Goal: Information Seeking & Learning: Learn about a topic

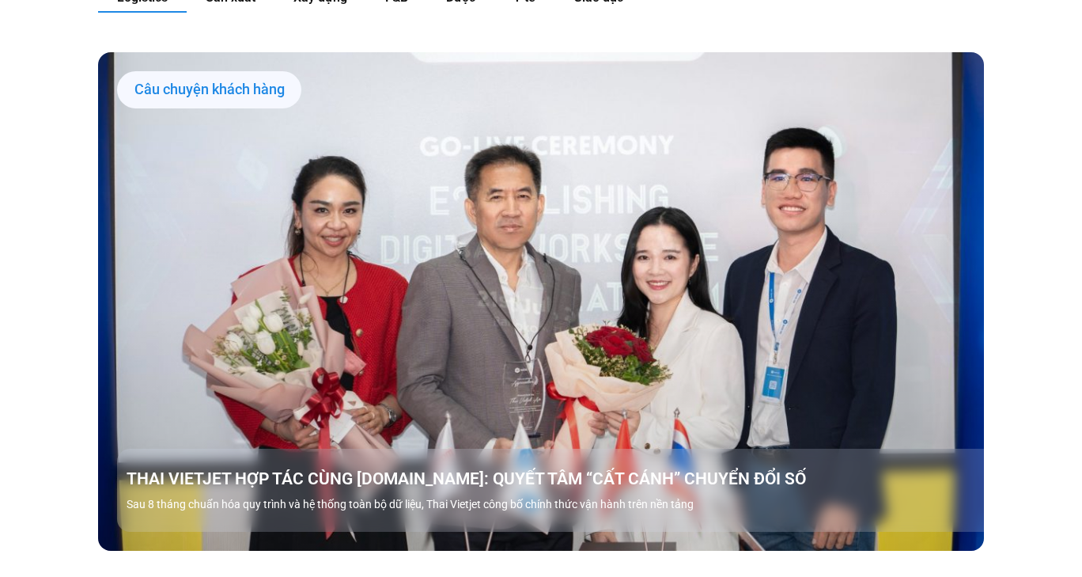
scroll to position [1506, 0]
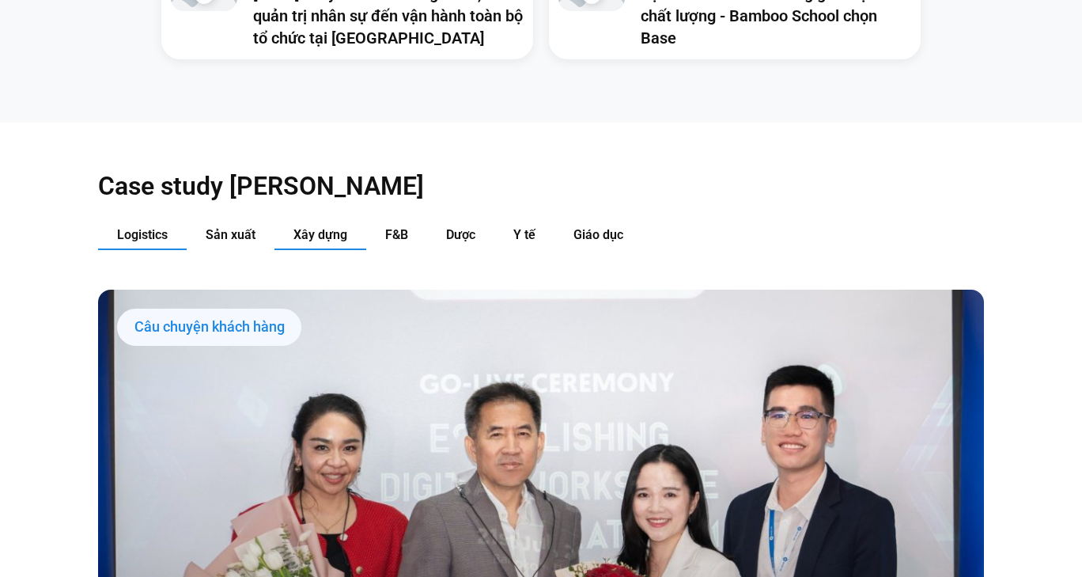
click at [323, 227] on span "Xây dựng" at bounding box center [320, 234] width 54 height 15
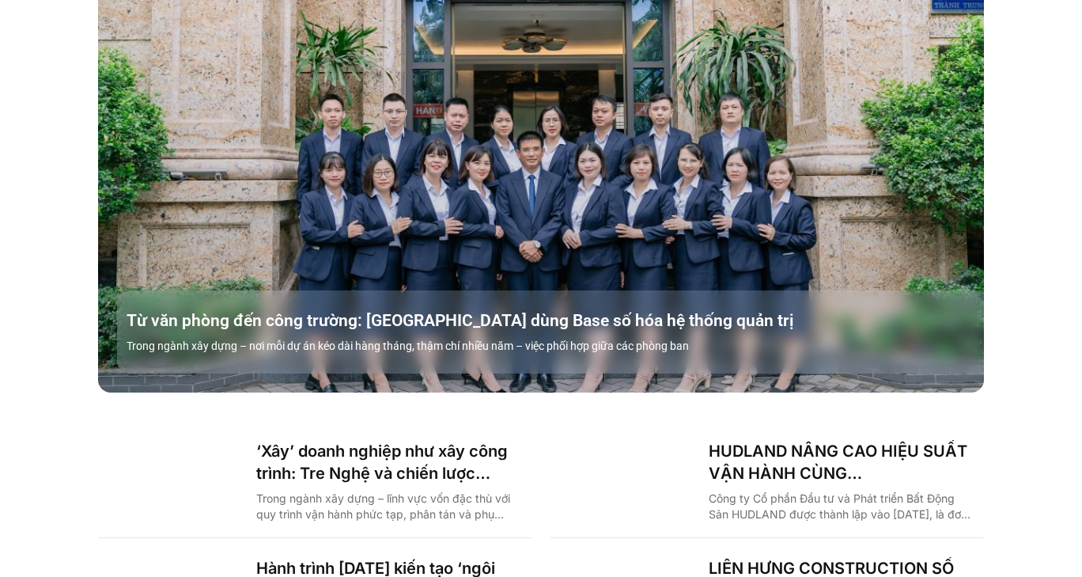
scroll to position [2139, 0]
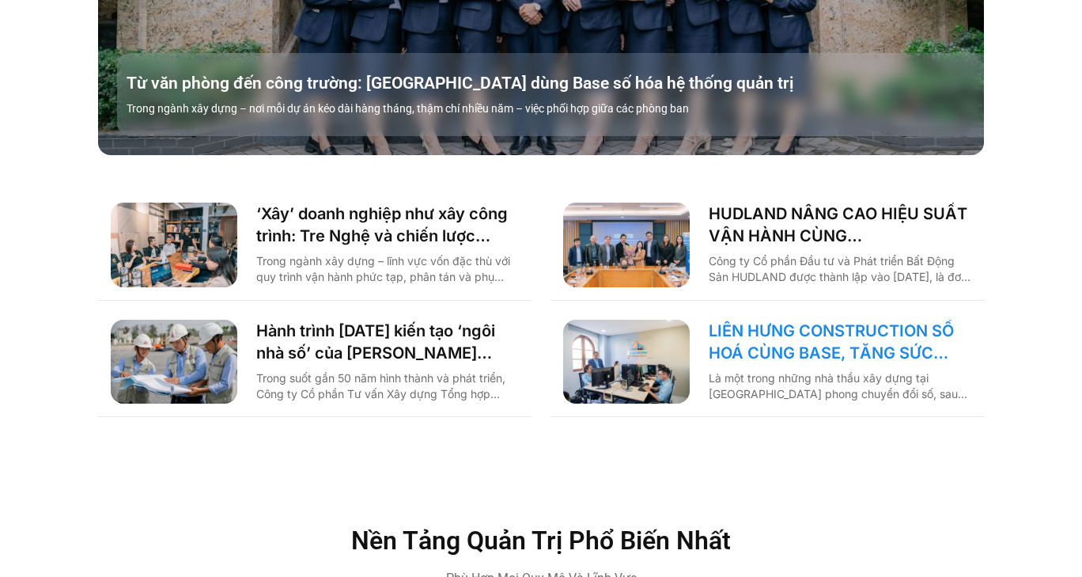
click at [807, 320] on link "LIÊN HƯNG CONSTRUCTION SỐ HOÁ CÙNG BASE, TĂNG SỨC MẠNH NỘI TẠI KHAI PHÁ THỊ TRƯ…" at bounding box center [840, 342] width 263 height 44
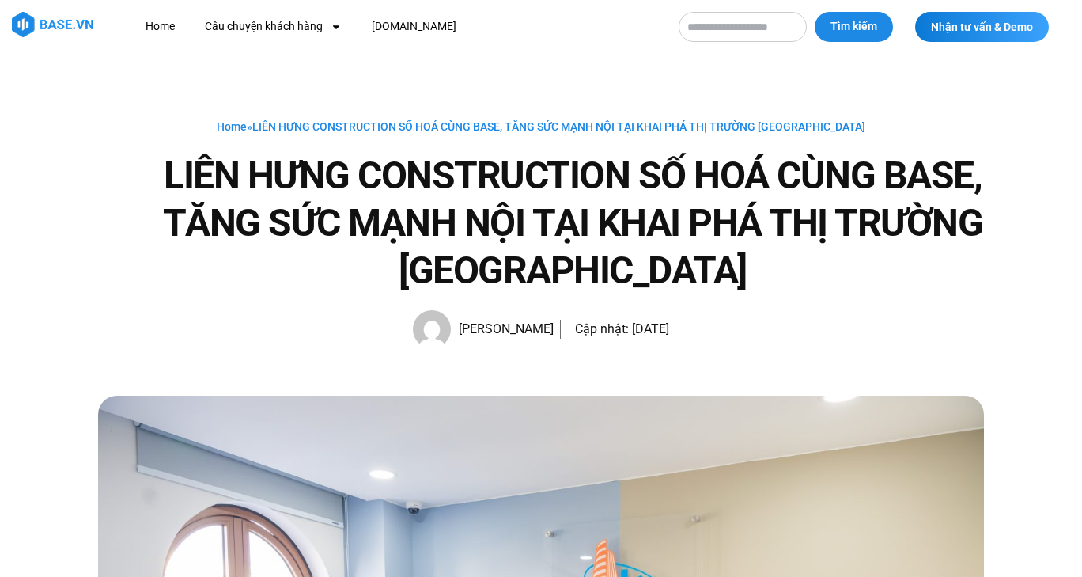
drag, startPoint x: 646, startPoint y: 343, endPoint x: 702, endPoint y: 342, distance: 57.0
click at [697, 342] on div "Home » LIÊN HƯNG CONSTRUCTION SỐ HOÁ CÙNG BASE, TĂNG SỨC MẠNH NỘI TẠI KHAI PHÁ …" at bounding box center [541, 232] width 886 height 231
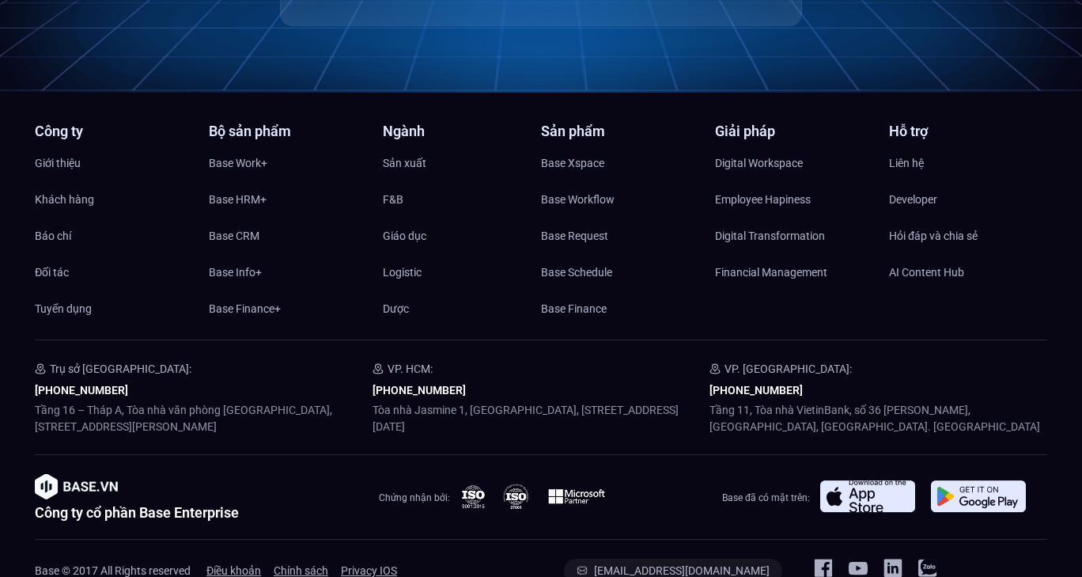
scroll to position [4890, 0]
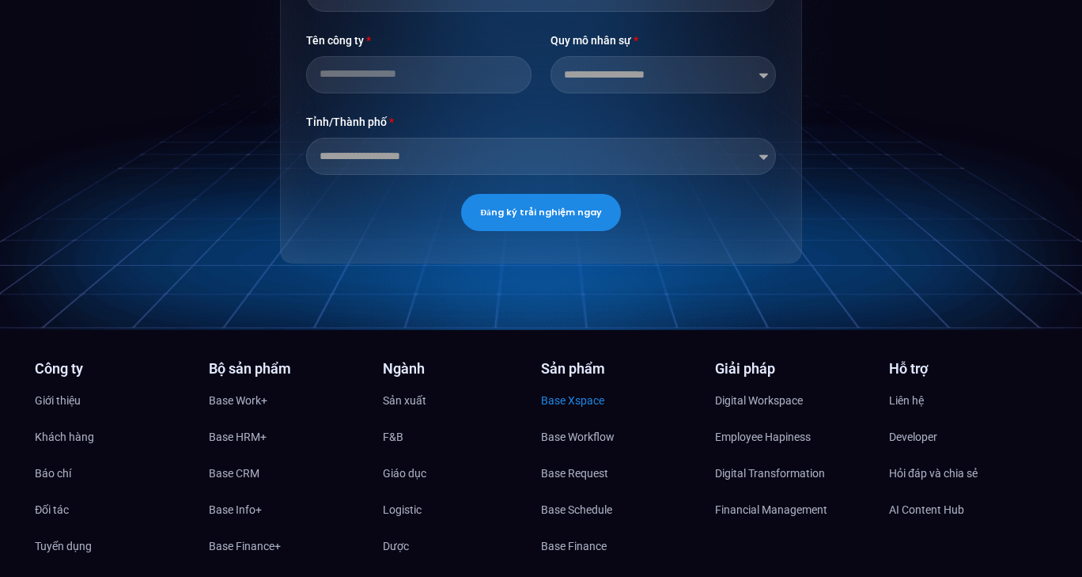
click at [590, 388] on span "Base Xspace" at bounding box center [572, 400] width 63 height 24
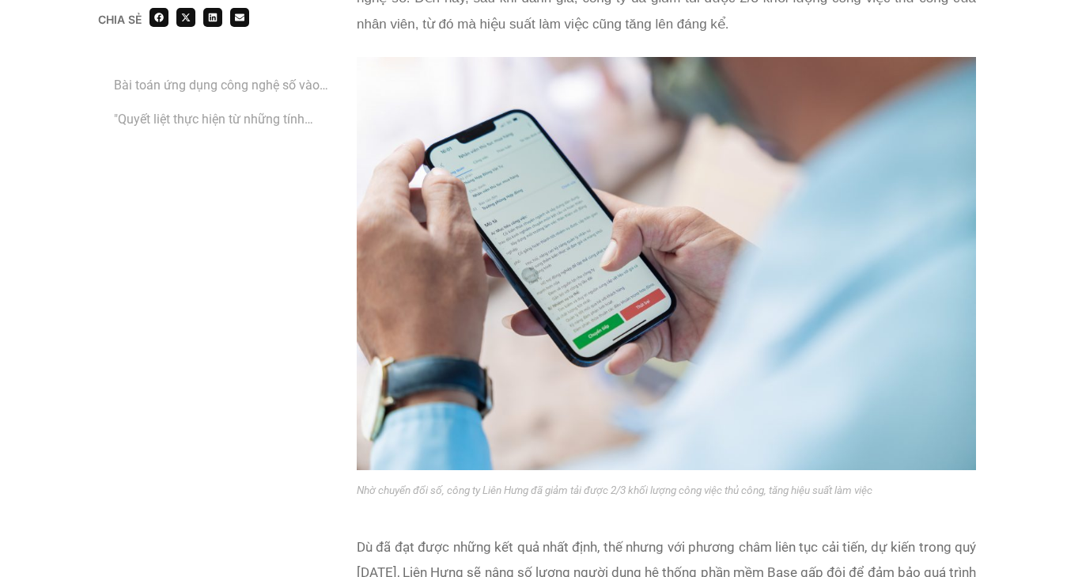
scroll to position [2755, 0]
